Goal: Information Seeking & Learning: Check status

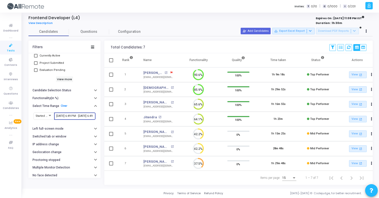
click at [67, 115] on input "[DATE] 6:49 PM - [DATE] 6:49 PM" at bounding box center [74, 115] width 37 height 3
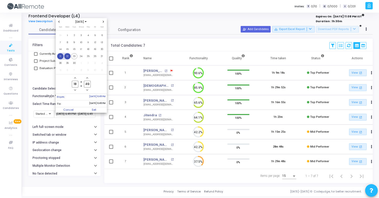
click at [67, 56] on span "22" at bounding box center [67, 56] width 6 height 6
click at [74, 57] on span "23" at bounding box center [74, 56] width 6 height 6
click at [91, 109] on span "Set" at bounding box center [94, 110] width 26 height 6
type input "[DATE] 6:49 PM - [DATE] 6:49 PM"
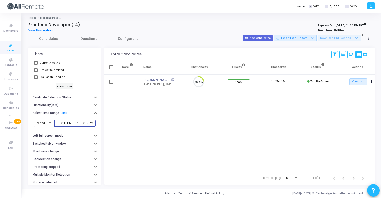
scroll to position [11, 13]
click at [72, 123] on input "[DATE] 6:49 PM - [DATE] 6:49 PM" at bounding box center [74, 122] width 37 height 3
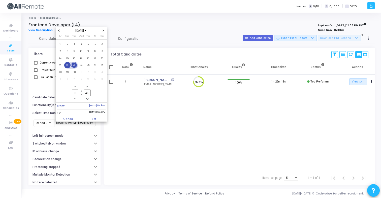
click at [134, 119] on div at bounding box center [190, 99] width 381 height 198
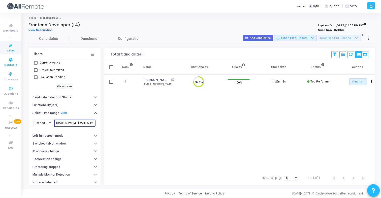
click at [6, 62] on icon at bounding box center [11, 60] width 11 height 6
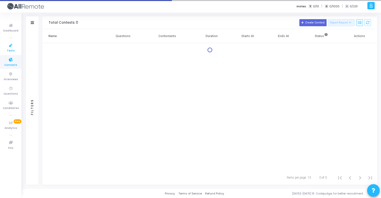
click at [8, 51] on span "Tests" at bounding box center [11, 51] width 8 height 4
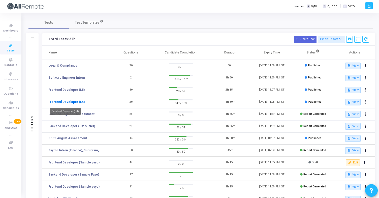
click at [78, 100] on link "Frontend Developer (L4)" at bounding box center [66, 102] width 36 height 5
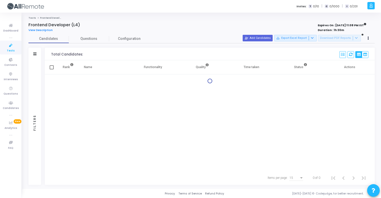
click at [33, 52] on div "Filters" at bounding box center [34, 54] width 13 height 13
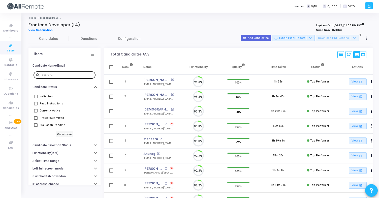
scroll to position [11, 13]
click at [59, 74] on input "text" at bounding box center [68, 74] width 52 height 3
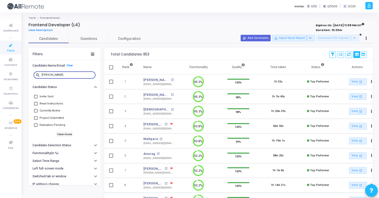
type input "[PERSON_NAME]"
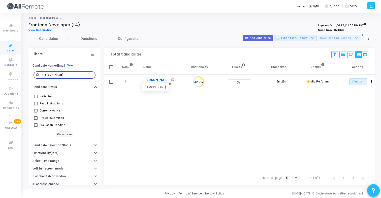
click at [152, 80] on link "[PERSON_NAME]" at bounding box center [156, 79] width 26 height 5
